Goal: Task Accomplishment & Management: Manage account settings

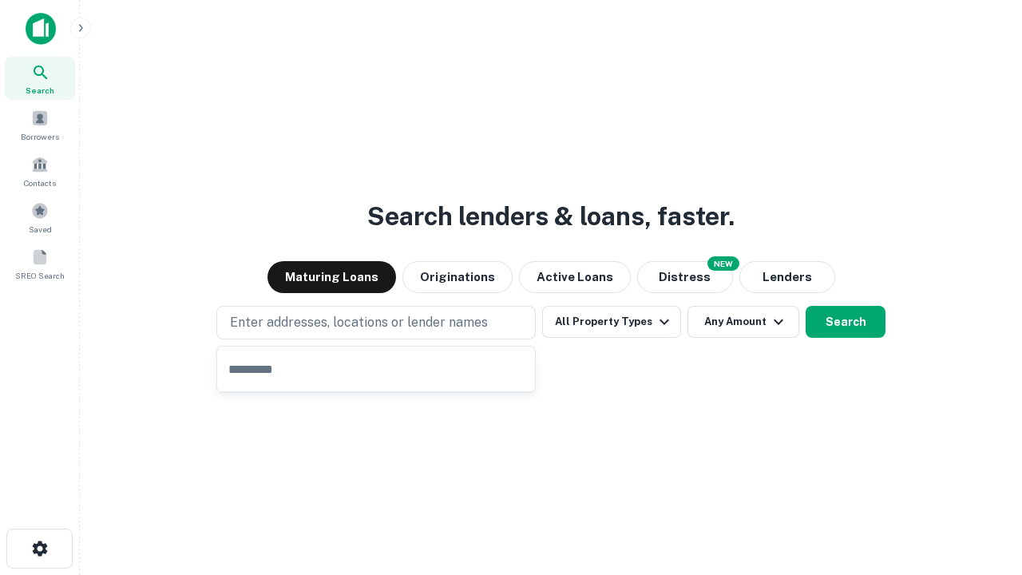
type input "**********"
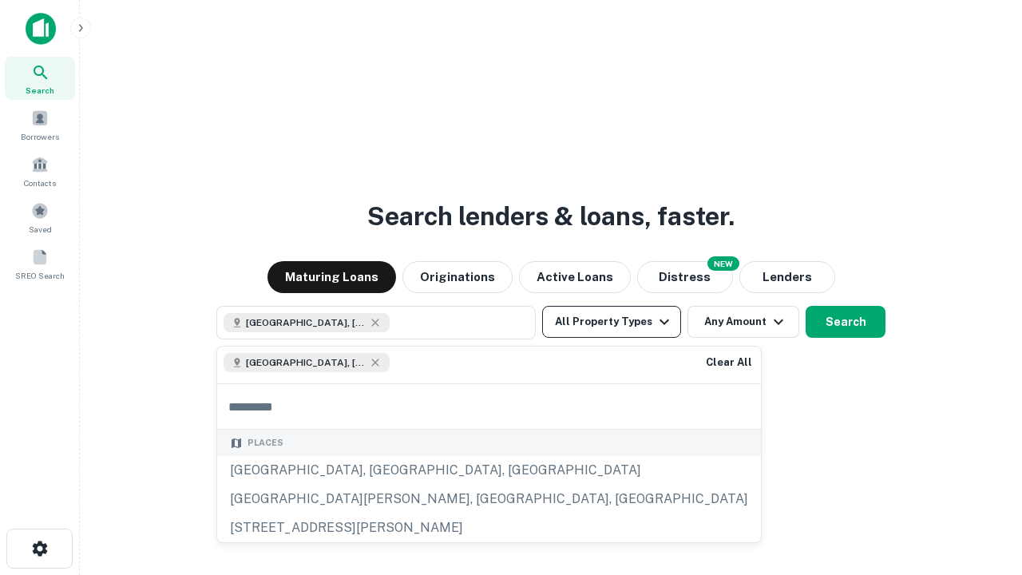
click at [612, 322] on button "All Property Types" at bounding box center [611, 322] width 139 height 32
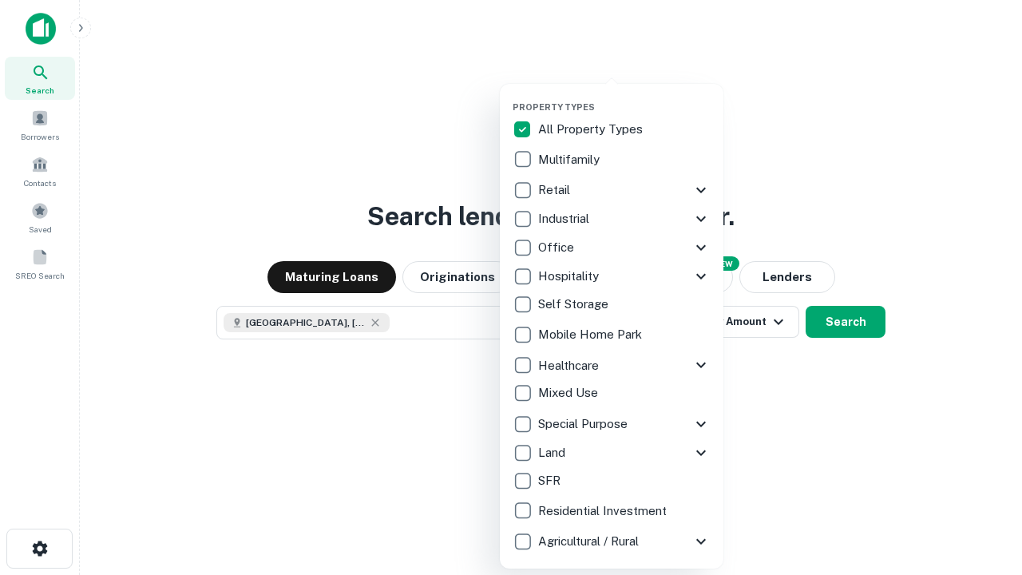
click at [625, 97] on button "button" at bounding box center [625, 97] width 224 height 1
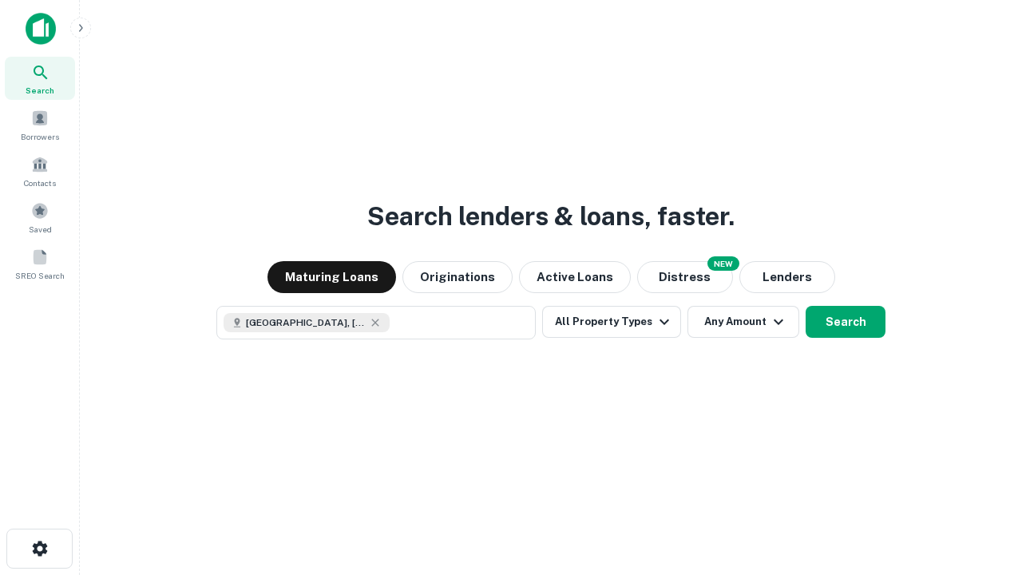
scroll to position [26, 0]
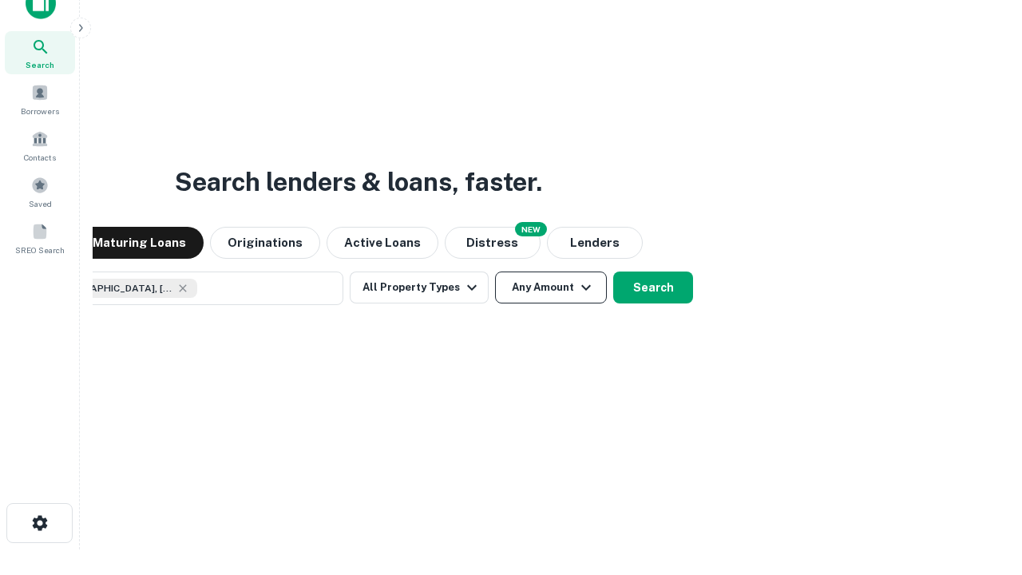
click at [495, 272] on button "Any Amount" at bounding box center [551, 288] width 112 height 32
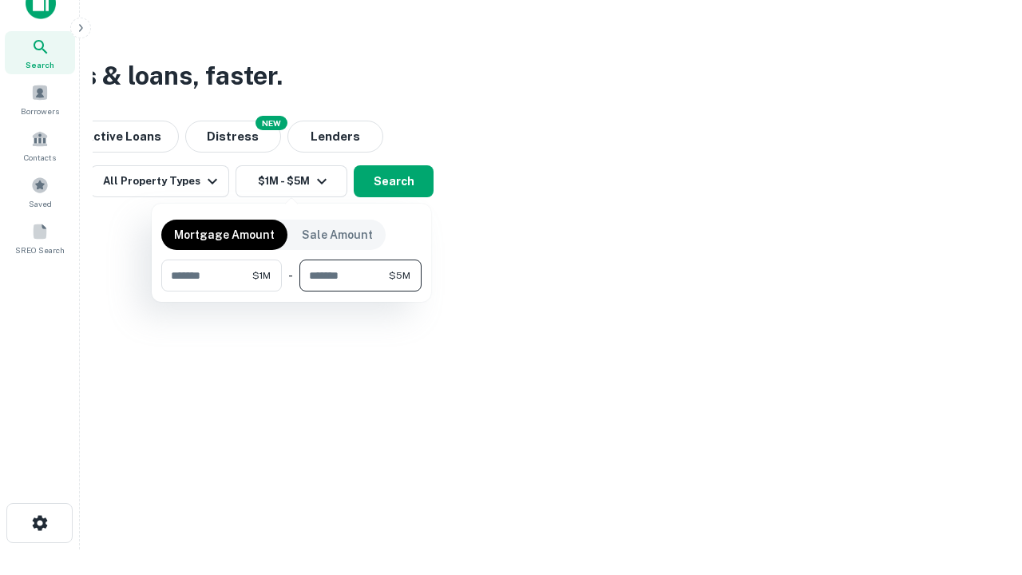
type input "*******"
click at [292, 292] on button "button" at bounding box center [291, 292] width 260 height 1
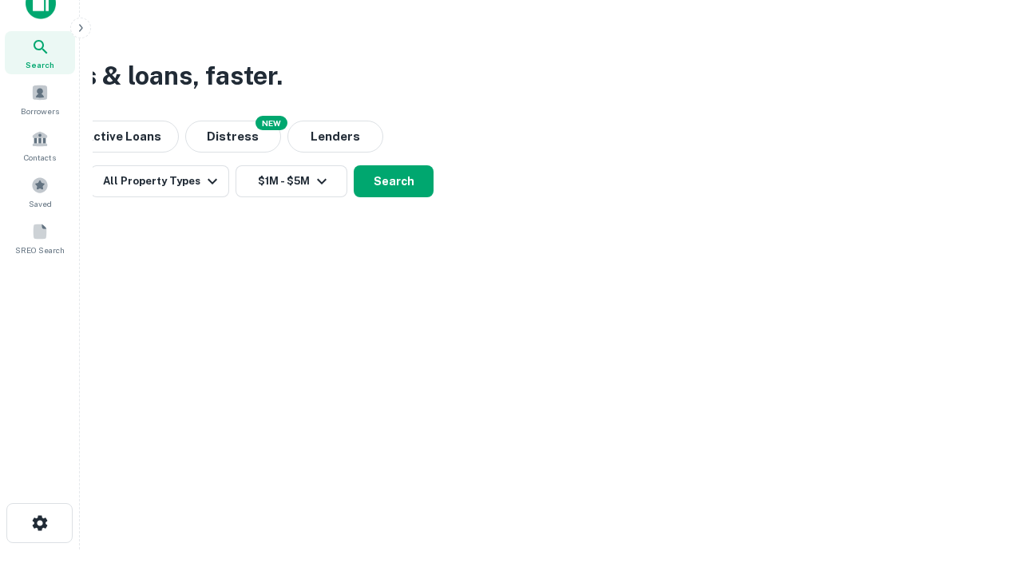
scroll to position [26, 0]
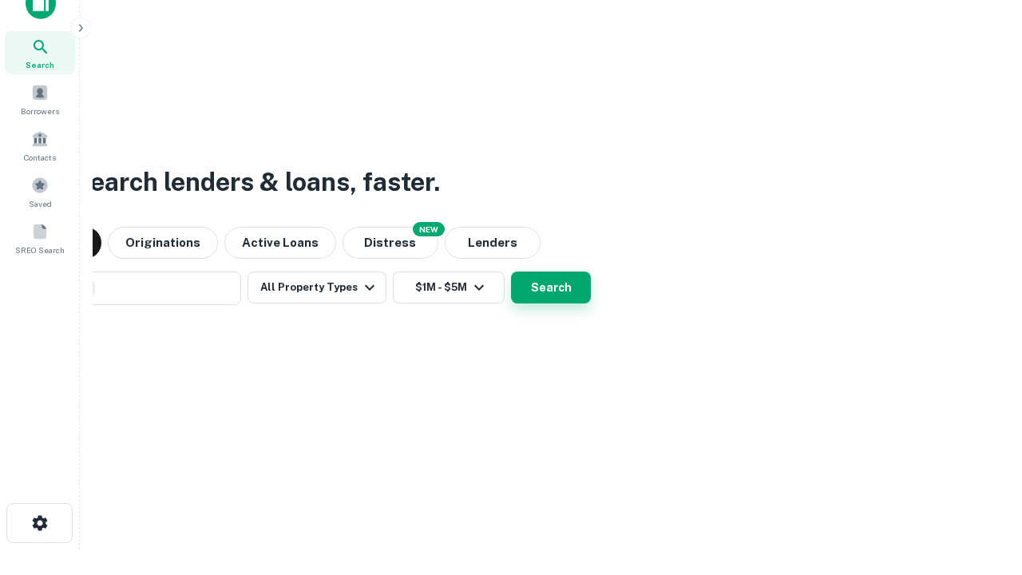
click at [511, 272] on button "Search" at bounding box center [551, 288] width 80 height 32
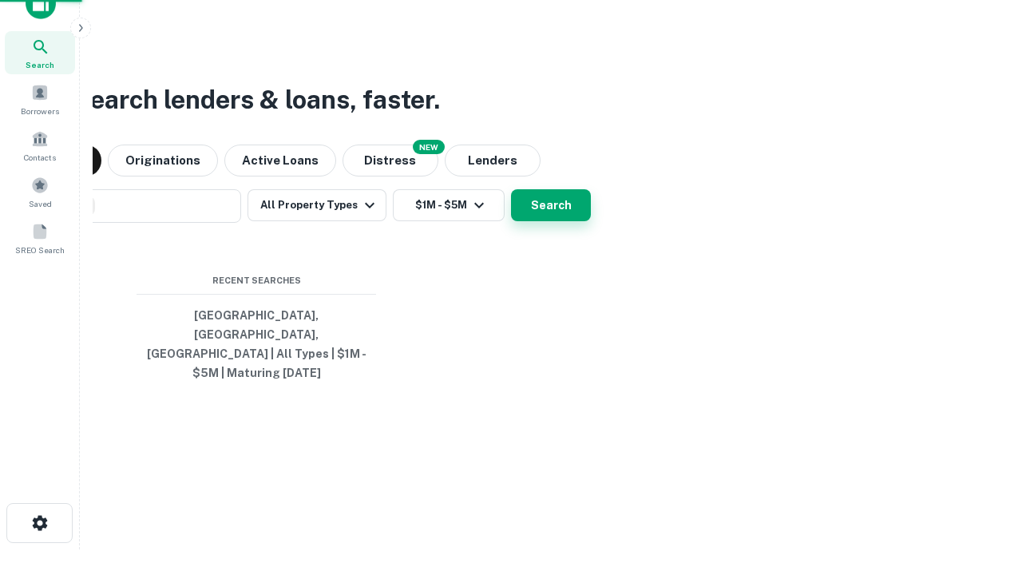
scroll to position [52, 452]
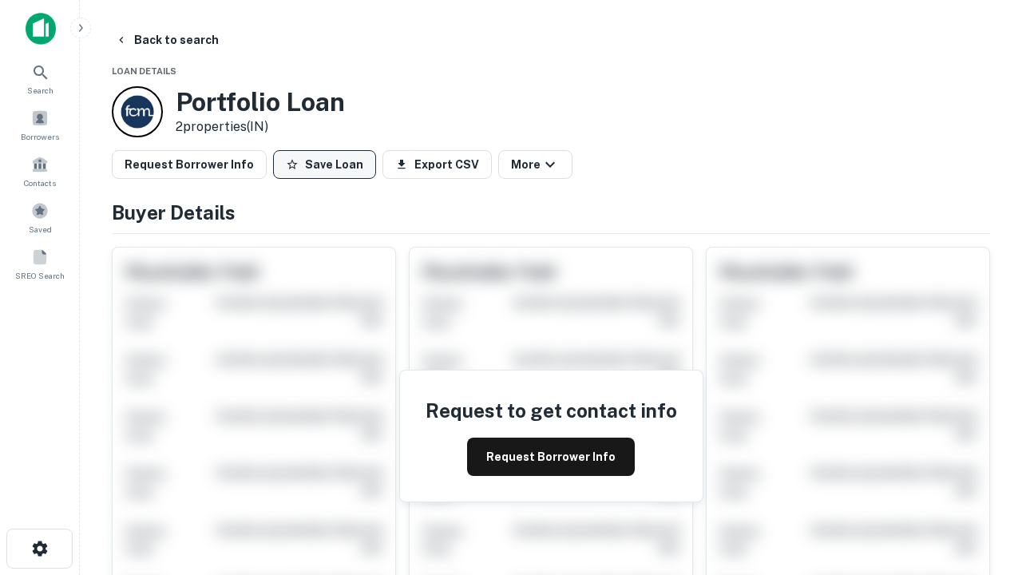
click at [324, 165] on button "Save Loan" at bounding box center [324, 164] width 103 height 29
click at [328, 165] on button "Save Loan" at bounding box center [324, 164] width 103 height 29
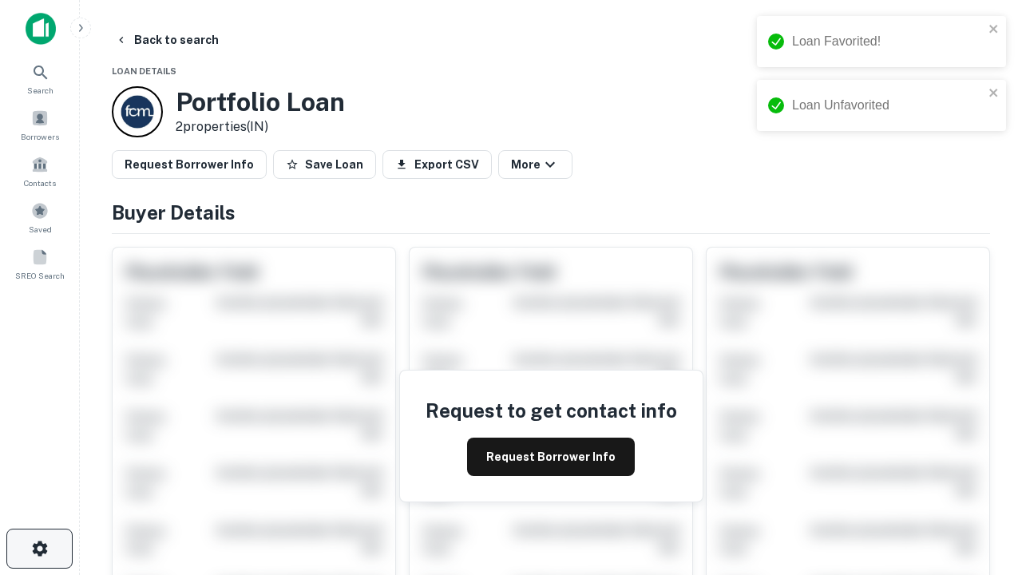
click at [39, 549] on icon "button" at bounding box center [39, 548] width 19 height 19
